Goal: Check status: Check status

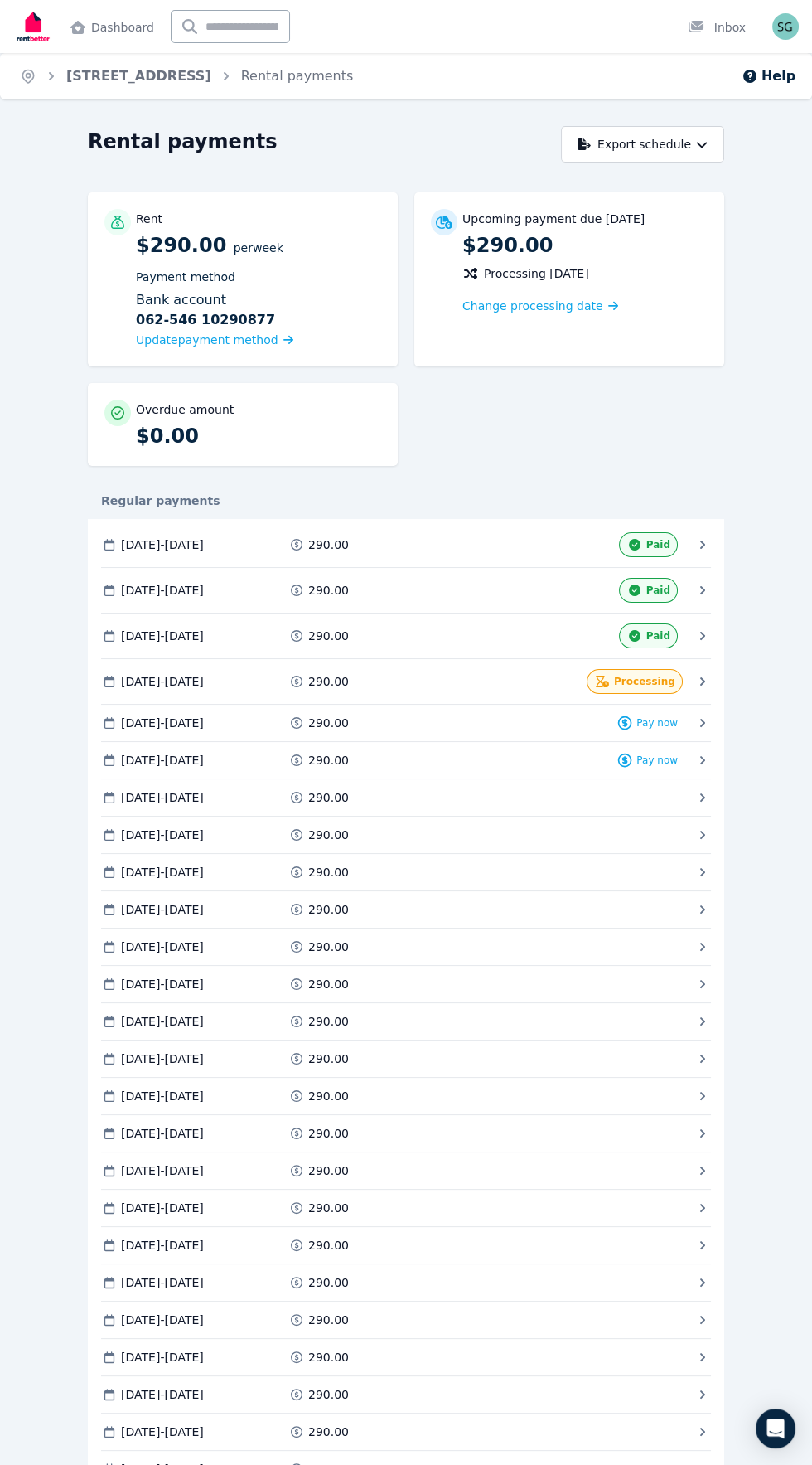
click at [646, 675] on span "Processing" at bounding box center [645, 682] width 62 height 13
